Goal: Task Accomplishment & Management: Complete application form

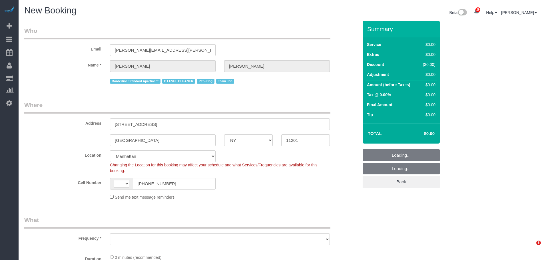
select select "NY"
select select "string:[GEOGRAPHIC_DATA]"
select select "string:stripe-pm_1Mr0dz4VGloSiKo73kS8OCxn"
select select "number:89"
select select "number:90"
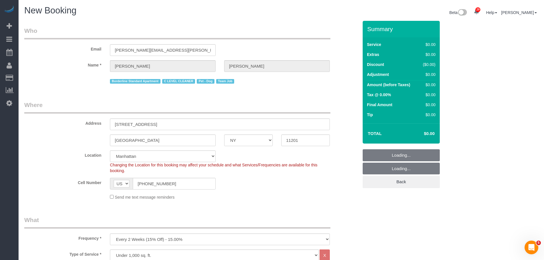
select select "object:4676"
select select "6"
select select "object:4721"
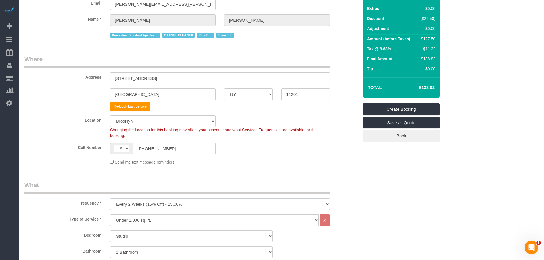
scroll to position [57, 0]
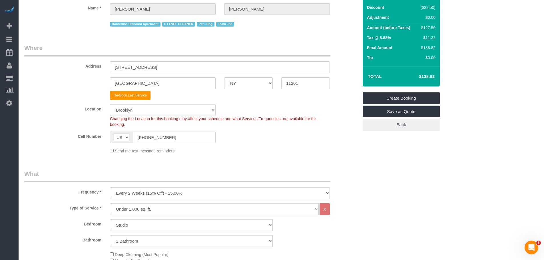
click at [183, 65] on input "[STREET_ADDRESS]" at bounding box center [220, 67] width 220 height 12
paste input "[STREET_ADDRESS]"
click at [197, 66] on input "[STREET_ADDRESS]" at bounding box center [220, 67] width 220 height 12
click at [287, 80] on input "11201" at bounding box center [305, 83] width 49 height 12
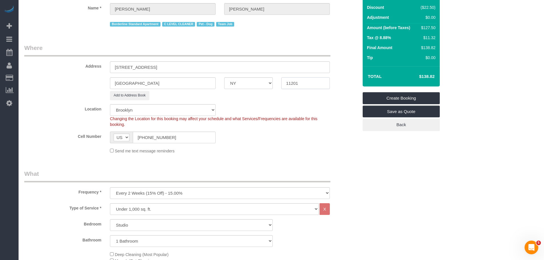
click at [287, 80] on input "11201" at bounding box center [305, 83] width 49 height 12
click at [158, 67] on input "[STREET_ADDRESS]" at bounding box center [220, 67] width 220 height 12
click at [221, 63] on input "[STREET_ADDRESS] [GEOGRAPHIC_DATA]" at bounding box center [220, 67] width 220 height 12
type input "[STREET_ADDRESS]"
click at [236, 51] on legend "Where" at bounding box center [177, 50] width 306 height 13
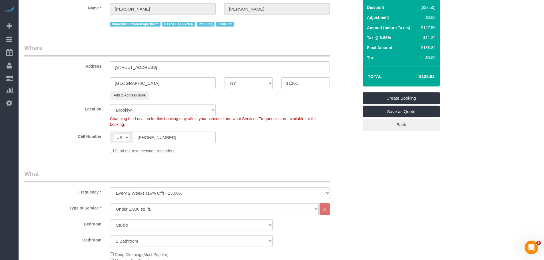
click at [246, 157] on fieldset "Where Address [STREET_ADDRESS] [GEOGRAPHIC_DATA] AK AL AR AZ CA CO CT DC DE [GE…" at bounding box center [191, 101] width 334 height 115
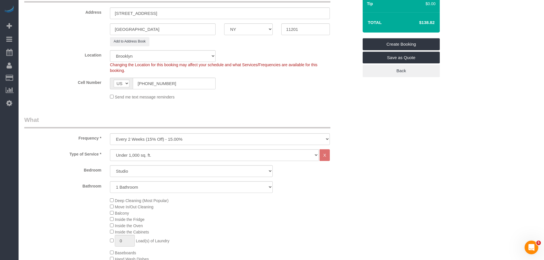
scroll to position [114, 0]
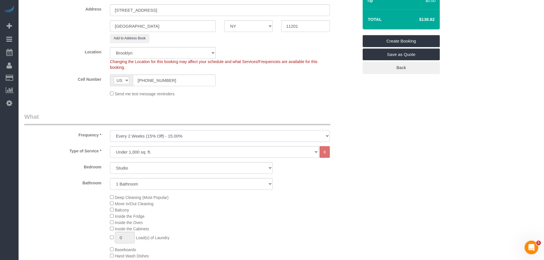
click at [197, 134] on select "One Time Weekly (20% Off) - 20.00% Every 2 Weeks (15% Off) - 15.00% Every 4 Wee…" at bounding box center [220, 136] width 220 height 12
select select "object:4722"
click at [110, 130] on select "One Time Weekly (20% Off) - 20.00% Every 2 Weeks (15% Off) - 15.00% Every 4 Wee…" at bounding box center [220, 136] width 220 height 12
click at [197, 151] on select "Under 1,000 sq. ft. 1,001 - 1,500 sq. ft. 1,500+ sq. ft. Custom Cleaning Office…" at bounding box center [214, 152] width 209 height 12
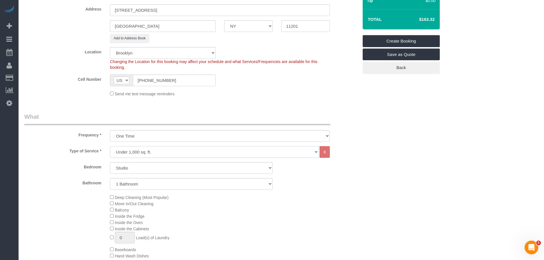
select select "213"
click at [110, 146] on select "Under 1,000 sq. ft. 1,001 - 1,500 sq. ft. 1,500+ sq. ft. Custom Cleaning Office…" at bounding box center [214, 152] width 209 height 12
select select "1"
select select "120"
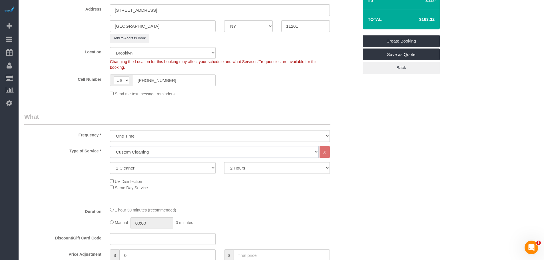
click at [173, 150] on select "Under 1,000 sq. ft. 1,001 - 1,500 sq. ft. 1,500+ sq. ft. Custom Cleaning Office…" at bounding box center [214, 152] width 209 height 12
select select "212"
click at [110, 146] on select "Under 1,000 sq. ft. 1,001 - 1,500 sq. ft. 1,500+ sq. ft. Custom Cleaning Office…" at bounding box center [214, 152] width 209 height 12
click at [159, 167] on select "2 Cleaners 3 Cleaners 4 Cleaners 5 Cleaners" at bounding box center [163, 168] width 106 height 12
select select "3"
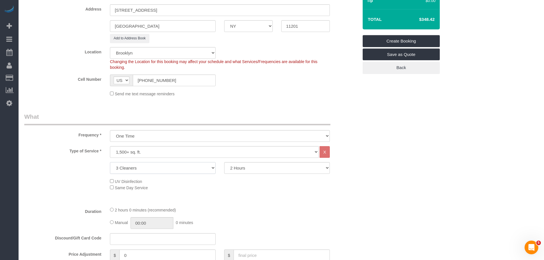
click at [110, 162] on select "2 Cleaners 3 Cleaners 4 Cleaners 5 Cleaners" at bounding box center [163, 168] width 106 height 12
drag, startPoint x: 252, startPoint y: 169, endPoint x: 253, endPoint y: 164, distance: 4.9
click at [252, 169] on select "2 Hours 2.5 Hours 3 Hours 3.5 Hours 4 Hours 4.5 Hours 5 Hours 5.5 Hours 6 Hours…" at bounding box center [277, 168] width 106 height 12
click at [224, 162] on select "2 Hours 2.5 Hours 3 Hours 3.5 Hours 4 Hours 4.5 Hours 5 Hours 5.5 Hours 6 Hours…" at bounding box center [277, 168] width 106 height 12
click at [248, 167] on select "2 Hours 2.5 Hours 3 Hours 3.5 Hours 4 Hours 4.5 Hours 5 Hours 5.5 Hours 6 Hours…" at bounding box center [277, 168] width 106 height 12
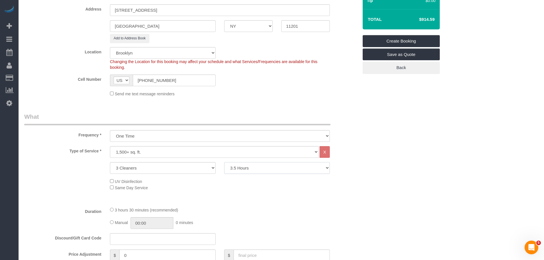
select select "240"
click at [224, 162] on select "2 Hours 2.5 Hours 3 Hours 3.5 Hours 4 Hours 4.5 Hours 5 Hours 5.5 Hours 6 Hours…" at bounding box center [277, 168] width 106 height 12
click at [292, 98] on fieldset "Where Address [STREET_ADDRESS] [GEOGRAPHIC_DATA] AK AL AR AZ CA CO CT DC DE [GE…" at bounding box center [191, 44] width 334 height 115
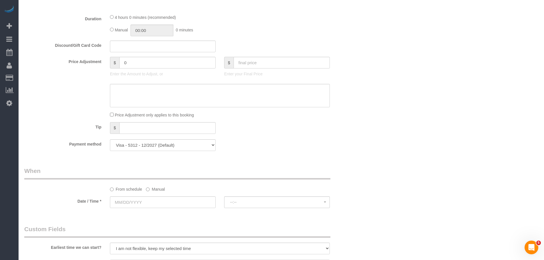
scroll to position [371, 0]
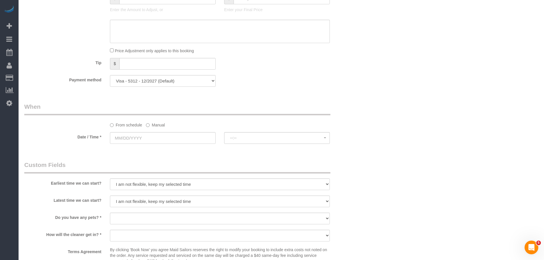
click at [290, 81] on div "Payment method Visa - 1443 - 06/2024 Visa - 5312 - 12/2027 (Default) Add Credit…" at bounding box center [191, 81] width 343 height 12
click at [298, 93] on div "Who Email [PERSON_NAME][EMAIL_ADDRESS][PERSON_NAME][DOMAIN_NAME] Name * [PERSON…" at bounding box center [191, 54] width 343 height 810
click at [293, 97] on div "Who Email [PERSON_NAME][EMAIL_ADDRESS][PERSON_NAME][DOMAIN_NAME] Name * [PERSON…" at bounding box center [191, 54] width 343 height 810
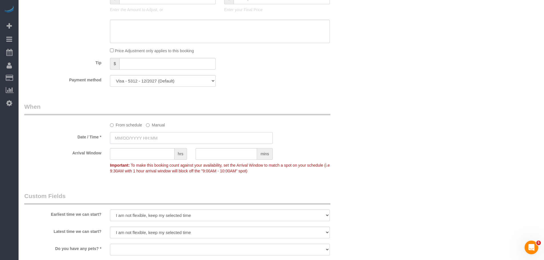
click at [149, 135] on input "text" at bounding box center [191, 138] width 163 height 12
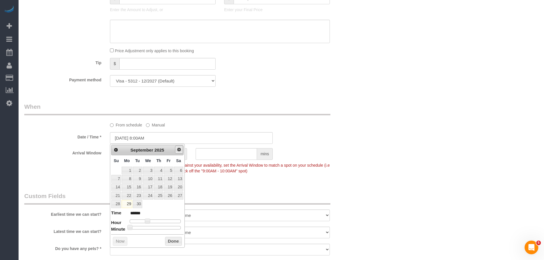
click at [179, 150] on span "Next" at bounding box center [179, 149] width 5 height 5
click at [149, 170] on link "1" at bounding box center [148, 171] width 11 height 8
type input "[DATE] 2:00PM"
type input "******"
click at [161, 221] on div at bounding box center [155, 221] width 51 height 3
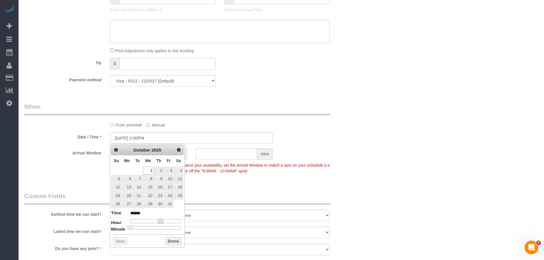
type input "[DATE] 3:00PM"
type input "******"
type input "[DATE] 3:25PM"
type input "******"
click at [153, 227] on div at bounding box center [155, 227] width 51 height 3
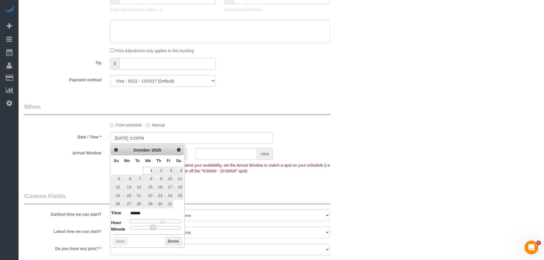
type input "[DATE] 3:30PM"
type input "******"
click at [168, 241] on button "Done" at bounding box center [173, 241] width 17 height 9
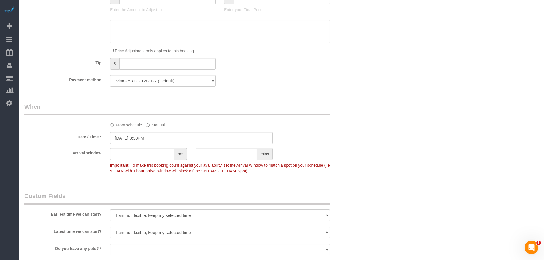
click at [295, 109] on legend "When" at bounding box center [177, 109] width 306 height 13
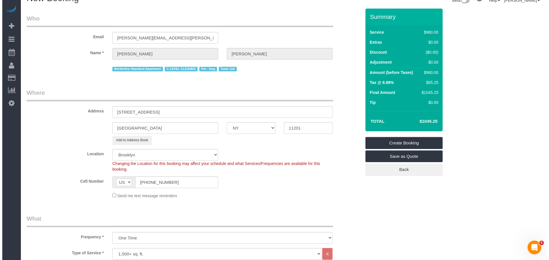
scroll to position [0, 0]
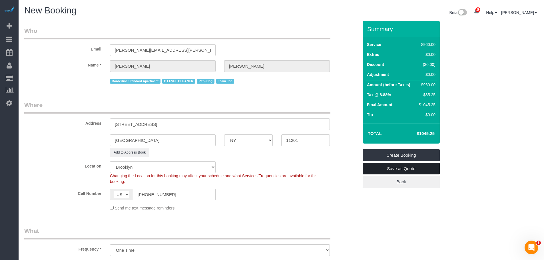
click at [407, 170] on link "Save as Quote" at bounding box center [401, 169] width 77 height 12
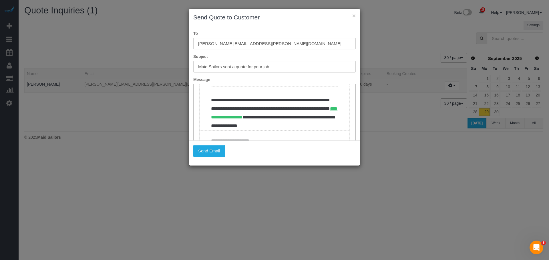
scroll to position [114, 0]
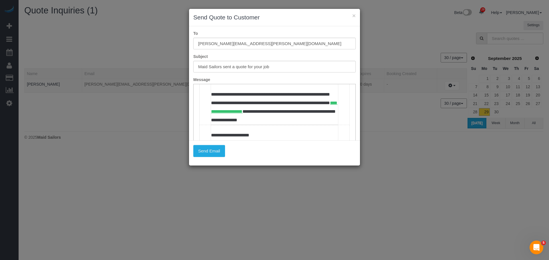
click at [221, 81] on td "***" at bounding box center [274, 70] width 127 height 22
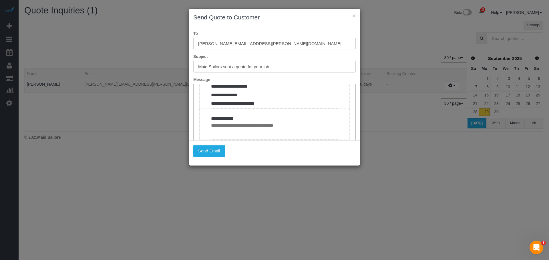
scroll to position [286, 0]
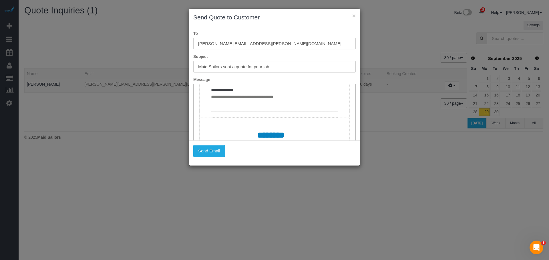
drag, startPoint x: 249, startPoint y: 100, endPoint x: 204, endPoint y: 107, distance: 44.9
click at [201, 80] on td "**********" at bounding box center [274, 16] width 150 height 126
click at [211, 79] on td "**********" at bounding box center [274, 17] width 127 height 126
click at [214, 79] on td "**********" at bounding box center [274, 17] width 127 height 126
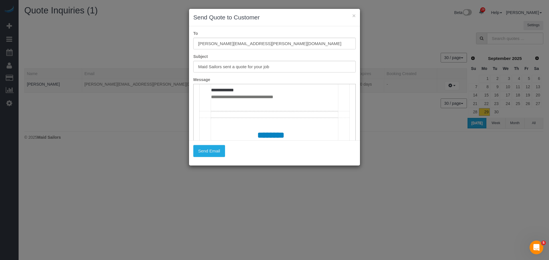
click at [278, 79] on td "**********" at bounding box center [274, 17] width 127 height 126
click at [213, 151] on button "Send Email" at bounding box center [209, 151] width 32 height 12
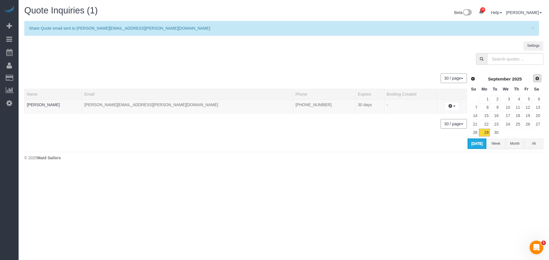
click at [534, 80] on link "Next" at bounding box center [537, 79] width 8 height 8
drag, startPoint x: 203, startPoint y: 63, endPoint x: 193, endPoint y: 66, distance: 11.0
click at [203, 63] on div at bounding box center [283, 60] width 527 height 15
click at [39, 103] on link "[PERSON_NAME]" at bounding box center [43, 105] width 33 height 5
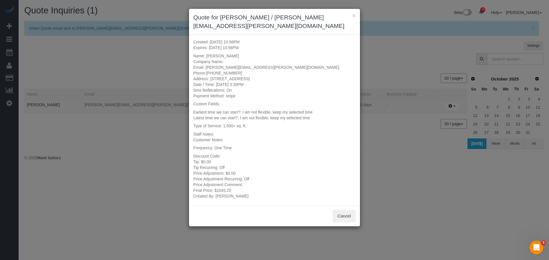
drag, startPoint x: 226, startPoint y: 108, endPoint x: 239, endPoint y: 168, distance: 61.6
click at [239, 168] on div "Created: [DATE] 10:56PM Expires: [DATE] 10:56PM Name: [PERSON_NAME] Company Nam…" at bounding box center [274, 120] width 171 height 171
click at [280, 171] on div "Price Adjustment: $0.00" at bounding box center [274, 174] width 162 height 6
click at [259, 144] on div "Created: [DATE] 10:56PM Expires: [DATE] 10:56PM Name: [PERSON_NAME] Company Nam…" at bounding box center [274, 120] width 171 height 171
drag, startPoint x: 236, startPoint y: 181, endPoint x: 213, endPoint y: 182, distance: 23.4
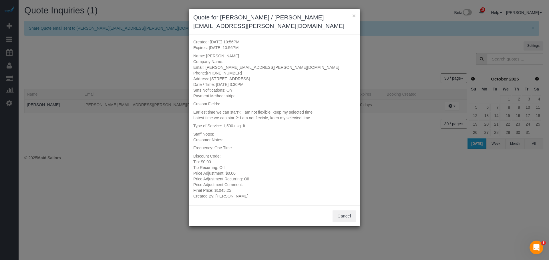
click at [213, 188] on div "Final Price: $1045.25" at bounding box center [274, 191] width 162 height 6
copy div "$1045.25"
